Goal: Transaction & Acquisition: Book appointment/travel/reservation

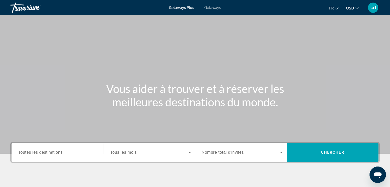
click at [217, 9] on span "Getaways" at bounding box center [212, 8] width 17 height 4
click at [358, 8] on icon "Change currency" at bounding box center [357, 8] width 4 height 2
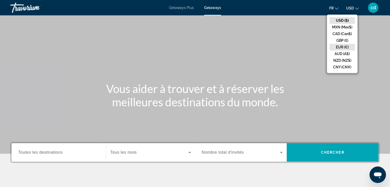
click at [346, 45] on button "EUR (€)" at bounding box center [342, 47] width 25 height 7
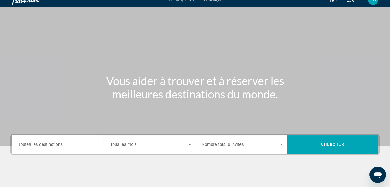
scroll to position [8, 0]
click at [34, 145] on span "Toutes les destinations" at bounding box center [40, 144] width 44 height 4
click at [34, 145] on input "Destination Toutes les destinations" at bounding box center [58, 145] width 81 height 6
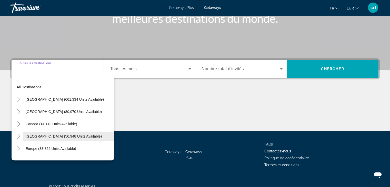
scroll to position [90, 0]
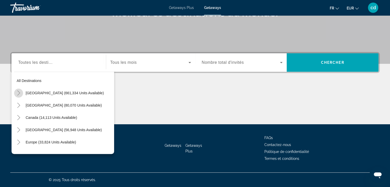
click at [19, 93] on icon "Toggle United States (661,334 units available)" at bounding box center [18, 93] width 3 height 5
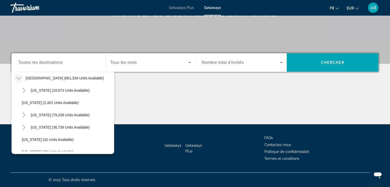
click at [21, 77] on mat-icon "Toggle United States (661,334 units available)" at bounding box center [18, 78] width 9 height 9
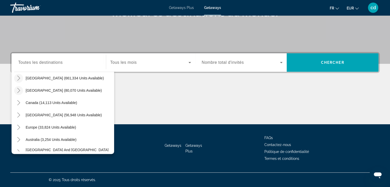
click at [19, 91] on icon "Toggle Mexico (80,070 units available)" at bounding box center [18, 90] width 3 height 5
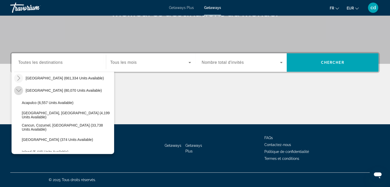
scroll to position [27, 0]
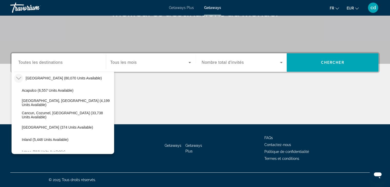
click at [18, 78] on icon "Toggle Mexico (80,070 units available)" at bounding box center [18, 78] width 5 height 5
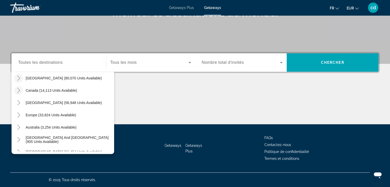
click at [19, 90] on icon "Toggle Canada (14,113 units available)" at bounding box center [18, 90] width 5 height 5
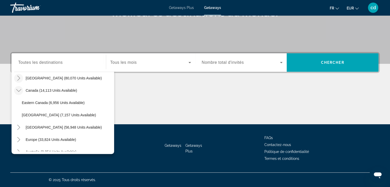
click at [19, 89] on icon "Toggle Canada (14,113 units available)" at bounding box center [18, 90] width 5 height 5
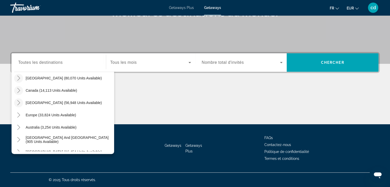
click at [20, 100] on icon "Toggle Caribbean & Atlantic Islands (56,948 units available)" at bounding box center [18, 102] width 5 height 5
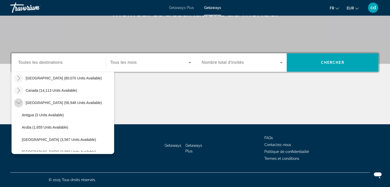
scroll to position [52, 0]
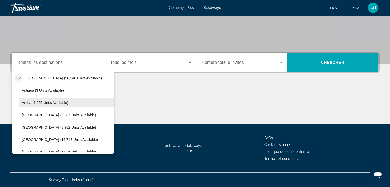
click at [19, 101] on span "Search widget" at bounding box center [66, 103] width 95 height 12
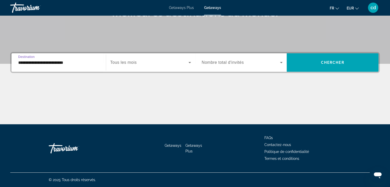
click at [48, 60] on input "**********" at bounding box center [58, 63] width 81 height 6
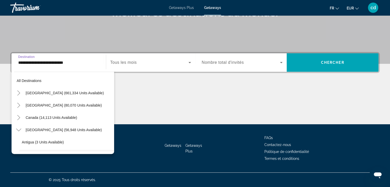
scroll to position [43, 0]
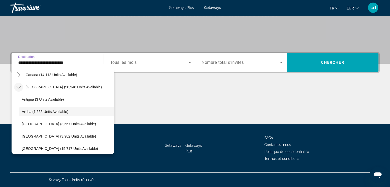
click at [20, 86] on icon "Toggle Caribbean & Atlantic Islands (56,948 units available)" at bounding box center [18, 87] width 5 height 5
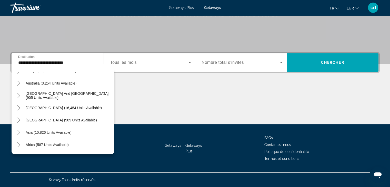
scroll to position [76, 0]
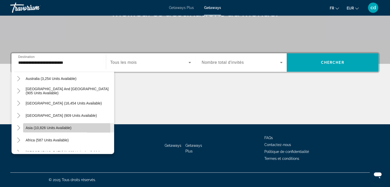
click at [33, 128] on span "Asia (10,826 units available)" at bounding box center [49, 128] width 46 height 4
type input "**********"
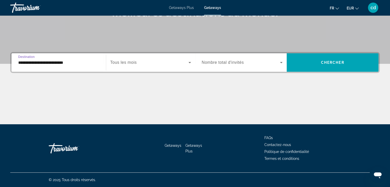
click at [156, 59] on div "Search widget" at bounding box center [150, 62] width 81 height 14
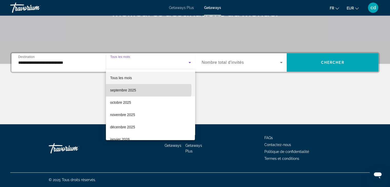
click at [144, 90] on mat-option "septembre 2025" at bounding box center [150, 90] width 89 height 12
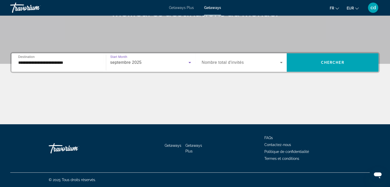
click at [236, 63] on span "Nombre total d'invités" at bounding box center [223, 62] width 42 height 4
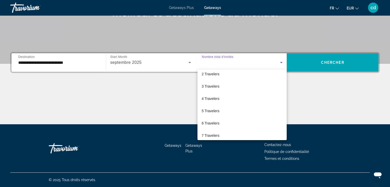
scroll to position [0, 0]
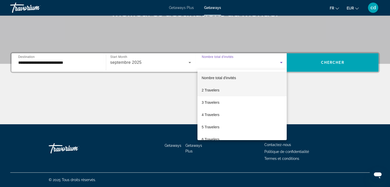
click at [227, 89] on mat-option "2 Travelers" at bounding box center [241, 90] width 89 height 12
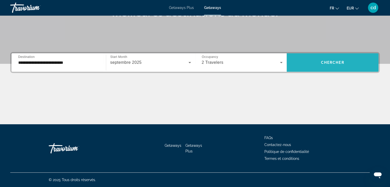
click at [310, 60] on span "Search widget" at bounding box center [333, 62] width 92 height 12
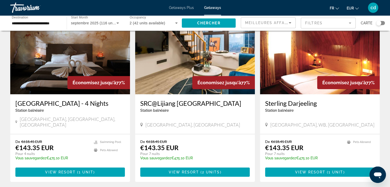
scroll to position [23, 0]
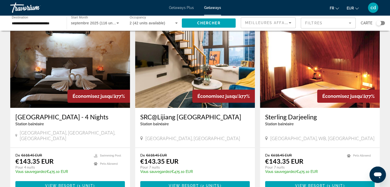
click at [200, 61] on img "Main content" at bounding box center [195, 67] width 120 height 82
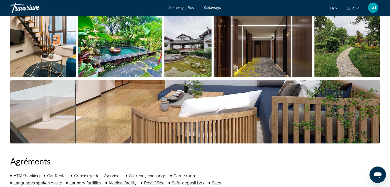
scroll to position [245, 0]
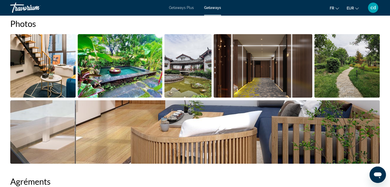
click at [41, 74] on img "Open full-screen image slider" at bounding box center [42, 66] width 65 height 64
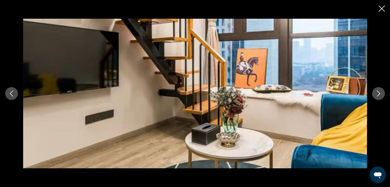
click at [383, 11] on icon "Close slideshow" at bounding box center [382, 8] width 6 height 6
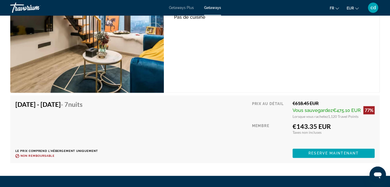
scroll to position [796, 0]
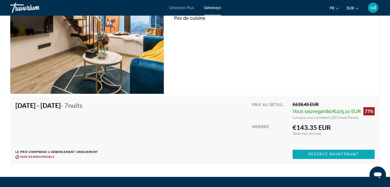
click at [351, 155] on span "Reserve maintenant" at bounding box center [334, 154] width 50 height 4
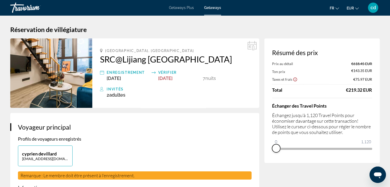
drag, startPoint x: 368, startPoint y: 156, endPoint x: 252, endPoint y: 153, distance: 116.2
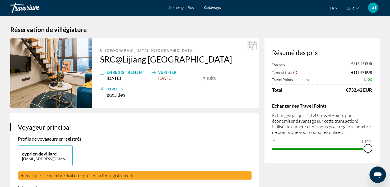
drag, startPoint x: 277, startPoint y: 143, endPoint x: 375, endPoint y: 148, distance: 98.6
click at [375, 148] on div "Résumé des prix Ton prix €618.45 EUR Taxes et frais €113.97 EUR Travel Points a…" at bounding box center [321, 100] width 115 height 125
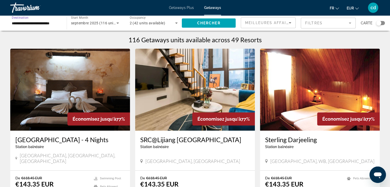
click at [28, 22] on input "**********" at bounding box center [36, 23] width 48 height 6
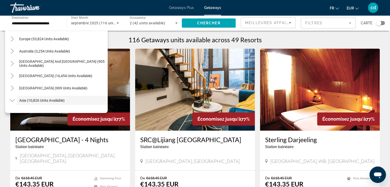
scroll to position [44, 0]
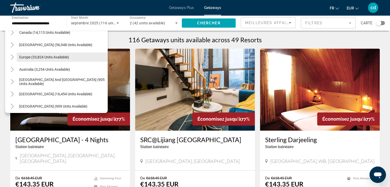
click at [41, 56] on span "Europe (33,824 units available)" at bounding box center [44, 57] width 50 height 4
type input "**********"
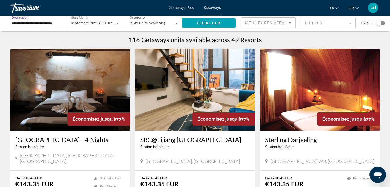
click at [119, 23] on icon "Search widget" at bounding box center [118, 23] width 6 height 6
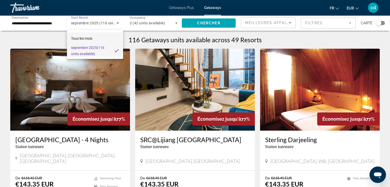
click at [90, 37] on span "Tous les mois" at bounding box center [81, 38] width 21 height 4
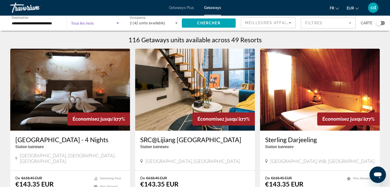
click at [116, 22] on icon "Search widget" at bounding box center [118, 23] width 6 height 6
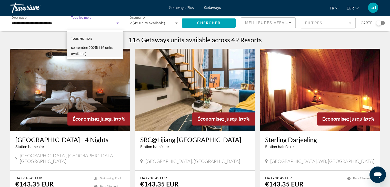
click at [91, 45] on span "septembre 2025 (116 units available)" at bounding box center [95, 51] width 48 height 12
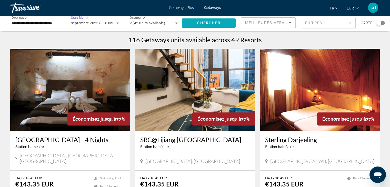
click at [200, 22] on span "Chercher" at bounding box center [208, 23] width 23 height 4
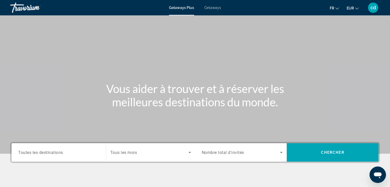
click at [214, 9] on span "Getaways" at bounding box center [212, 8] width 17 height 4
click at [62, 154] on span "Toutes les destinations" at bounding box center [40, 152] width 45 height 5
click at [62, 154] on input "Destination Toutes les destinations" at bounding box center [58, 153] width 81 height 6
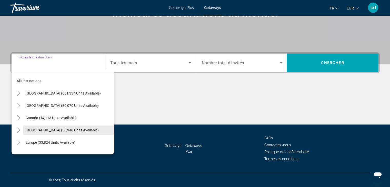
scroll to position [90, 0]
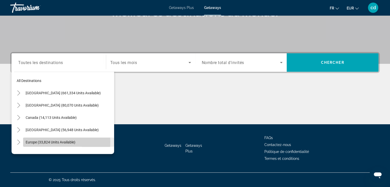
click at [31, 142] on span "Europe (33,824 units available)" at bounding box center [51, 142] width 50 height 4
type input "**********"
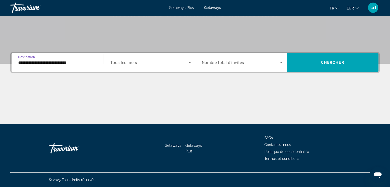
click at [136, 63] on span "Tous les mois" at bounding box center [123, 62] width 27 height 5
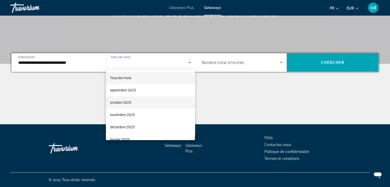
click at [126, 102] on span "octobre 2025" at bounding box center [120, 103] width 21 height 6
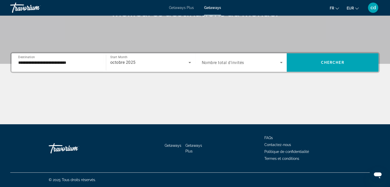
click at [222, 67] on div "Search widget" at bounding box center [242, 62] width 81 height 14
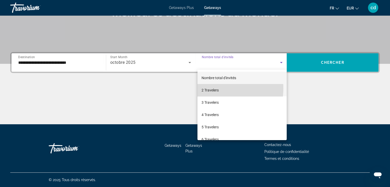
click at [214, 88] on span "2 Travelers" at bounding box center [210, 90] width 17 height 6
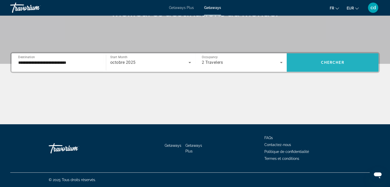
click at [312, 61] on span "Search widget" at bounding box center [333, 62] width 92 height 12
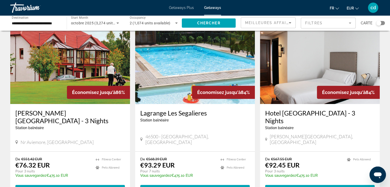
scroll to position [26, 0]
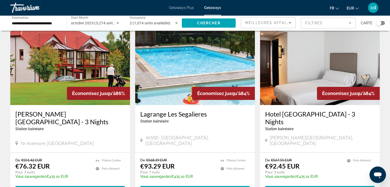
click at [195, 54] on img "Main content" at bounding box center [195, 64] width 120 height 82
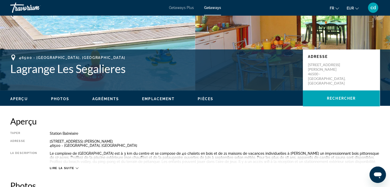
scroll to position [65, 0]
